Goal: Task Accomplishment & Management: Manage account settings

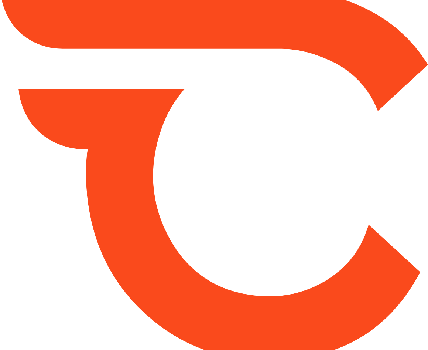
type input "*****"
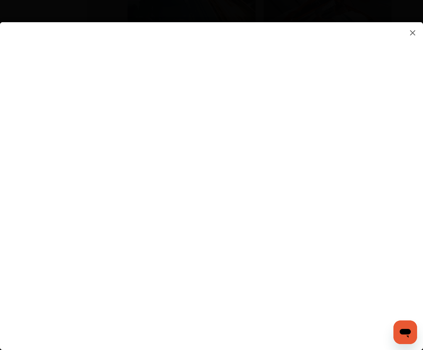
scroll to position [1236, 0]
click at [347, 293] on flutter-view at bounding box center [211, 178] width 423 height 313
click at [384, 295] on flutter-view at bounding box center [211, 178] width 423 height 313
click at [410, 32] on img at bounding box center [412, 32] width 9 height 9
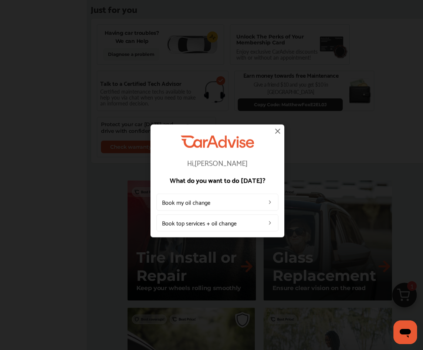
click at [278, 130] on img at bounding box center [277, 130] width 9 height 9
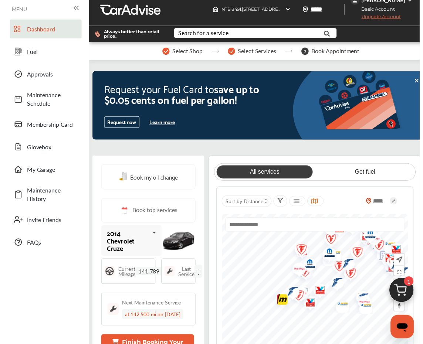
scroll to position [0, 0]
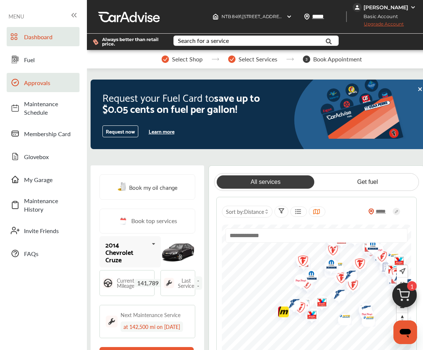
click at [57, 83] on span "Approvals" at bounding box center [50, 82] width 52 height 8
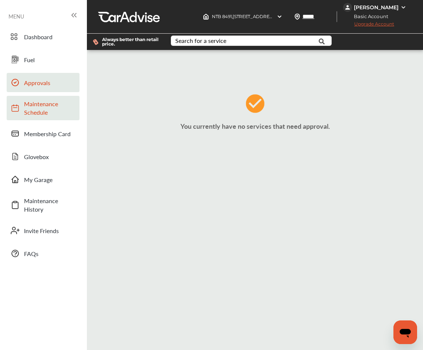
click at [47, 99] on link "Maintenance Schedule" at bounding box center [43, 108] width 73 height 24
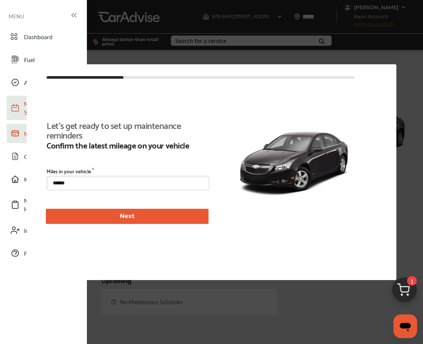
click at [45, 134] on div "Let's get ready to set up maintenance reminders Confirm the latest mileage on y…" at bounding box center [212, 172] width 370 height 216
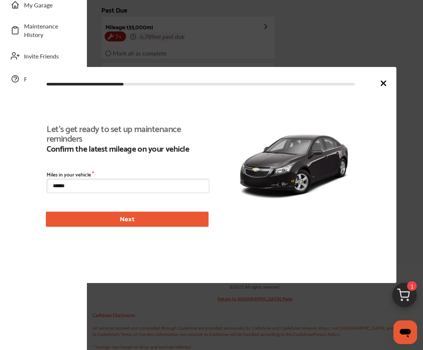
scroll to position [160, 0]
click at [385, 81] on icon at bounding box center [383, 83] width 4 height 4
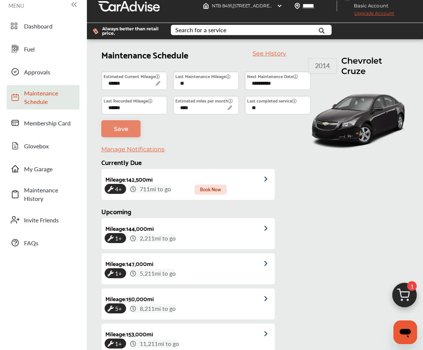
scroll to position [0, 0]
